Goal: Information Seeking & Learning: Learn about a topic

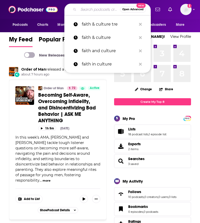
click at [82, 9] on input "Search podcasts, credits, & more..." at bounding box center [98, 9] width 41 height 8
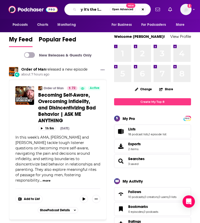
scroll to position [0, 7]
type input "hey it's the luskos"
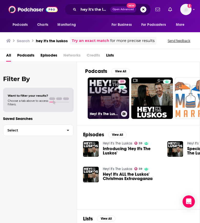
click at [113, 98] on link "59 Hey! It's The Luskos" at bounding box center [108, 98] width 41 height 41
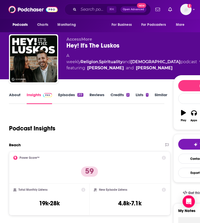
click at [74, 92] on div "About Insights Episodes 213 Reviews Credits 2 Lists 1 Similar" at bounding box center [86, 98] width 155 height 13
click at [73, 97] on link "Episodes 213" at bounding box center [70, 98] width 25 height 12
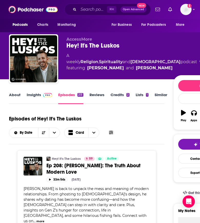
click at [19, 93] on link "About" at bounding box center [15, 98] width 12 height 12
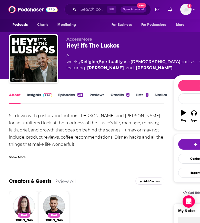
click at [74, 103] on link "Episodes 213" at bounding box center [70, 98] width 25 height 12
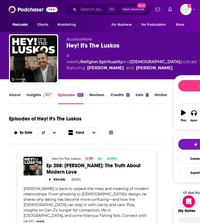
click at [114, 133] on div "Episodes of Hey! It's The Luskos By Date Card" at bounding box center [86, 125] width 155 height 26
click at [112, 132] on icon at bounding box center [111, 133] width 4 height 4
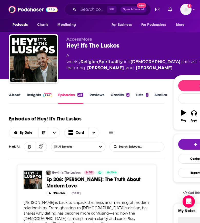
click at [129, 148] on input "List Search Input" at bounding box center [137, 146] width 54 height 9
type input "madison"
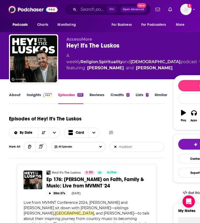
click at [16, 95] on link "About" at bounding box center [15, 98] width 12 height 12
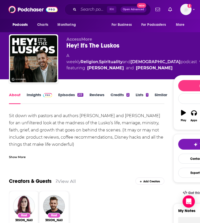
click at [63, 95] on link "Episodes 213" at bounding box center [70, 98] width 25 height 12
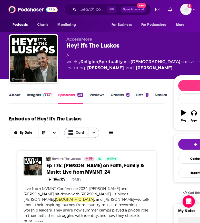
scroll to position [47, 0]
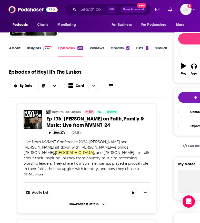
click at [111, 85] on icon at bounding box center [111, 86] width 4 height 4
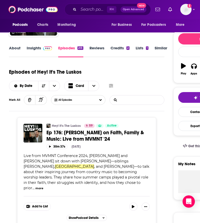
click at [126, 99] on input "List Search Input" at bounding box center [137, 99] width 54 height 9
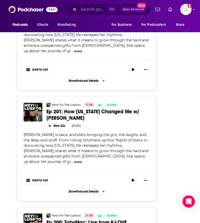
scroll to position [954, 0]
